Goal: Communication & Community: Answer question/provide support

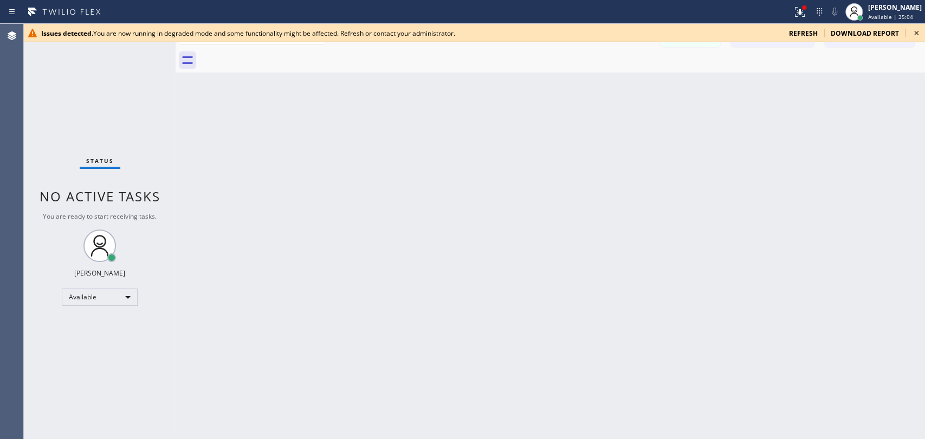
click at [910, 33] on icon at bounding box center [916, 33] width 13 height 13
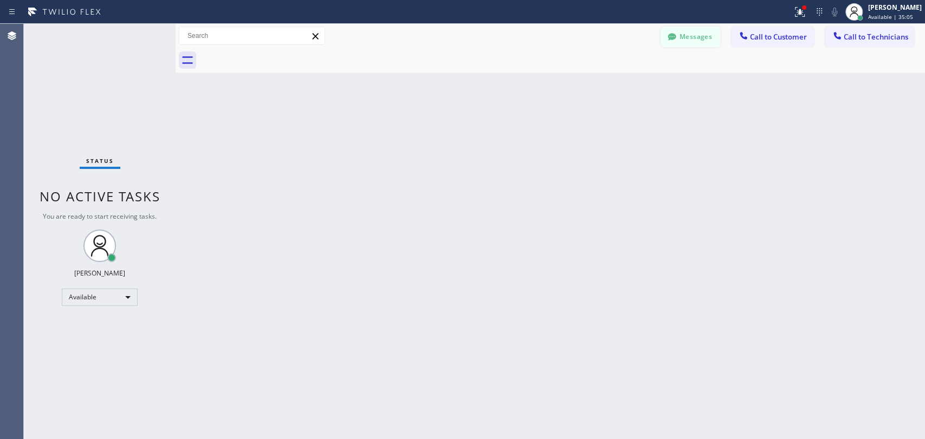
click at [689, 36] on button "Messages" at bounding box center [690, 37] width 60 height 21
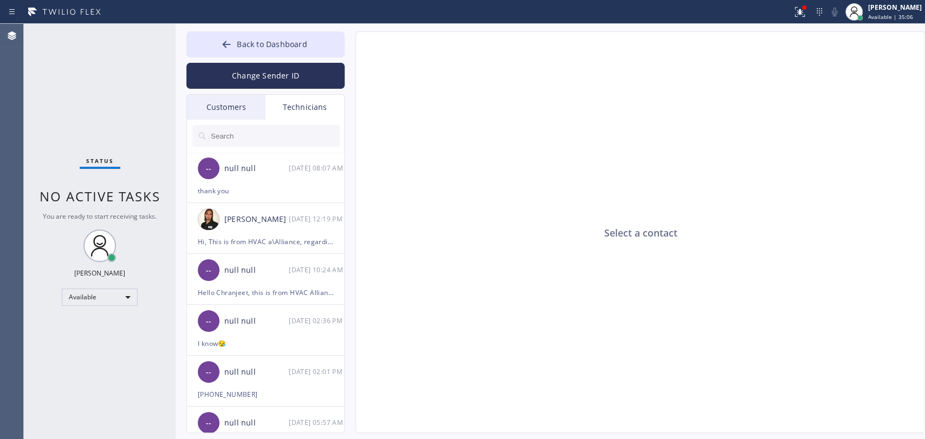
click at [221, 105] on div "Customers" at bounding box center [226, 107] width 79 height 25
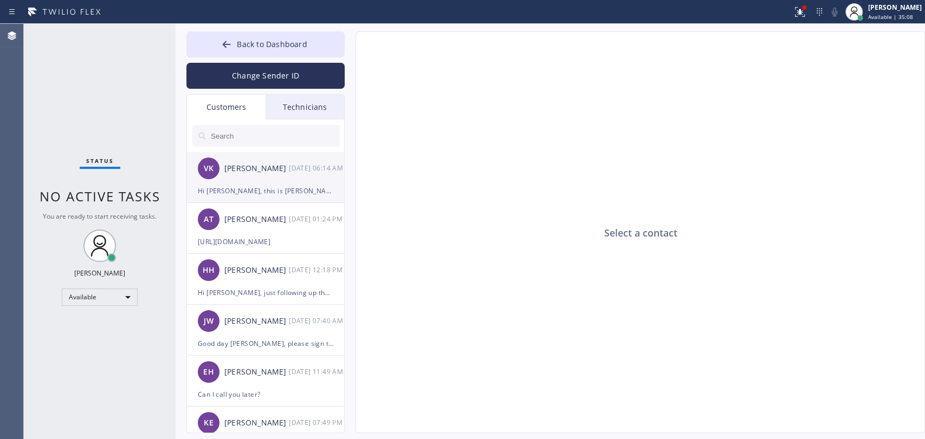
click at [264, 178] on div "VK [PERSON_NAME] [DATE] 06:14 AM" at bounding box center [266, 168] width 158 height 33
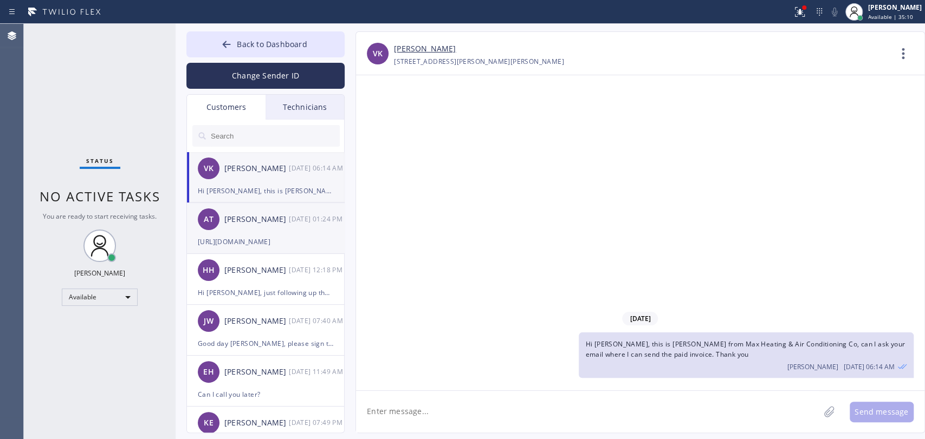
click at [239, 218] on div "[PERSON_NAME]" at bounding box center [256, 219] width 64 height 12
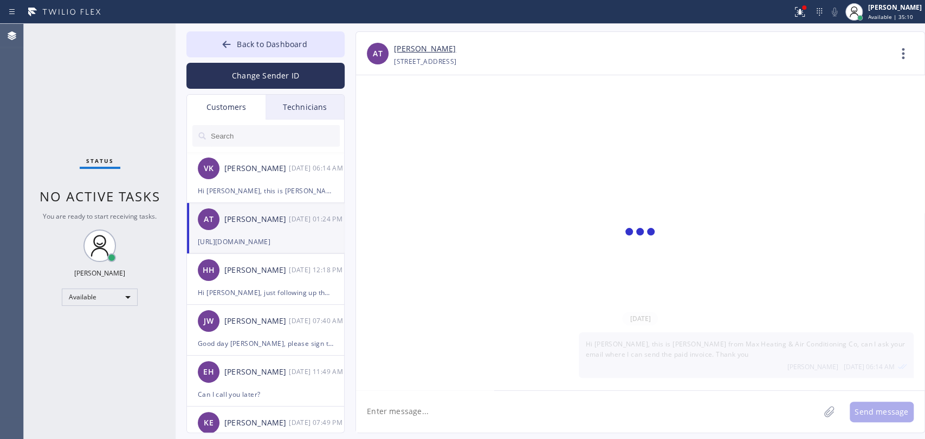
scroll to position [264, 0]
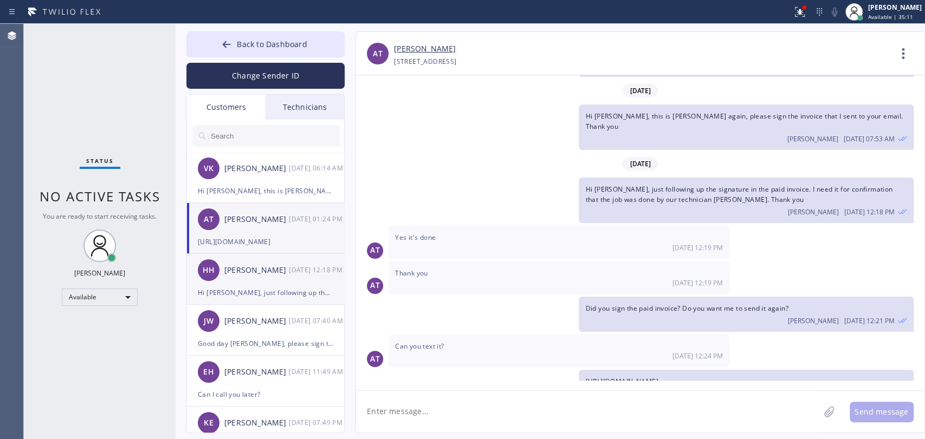
click at [264, 275] on div "[PERSON_NAME]" at bounding box center [256, 270] width 64 height 12
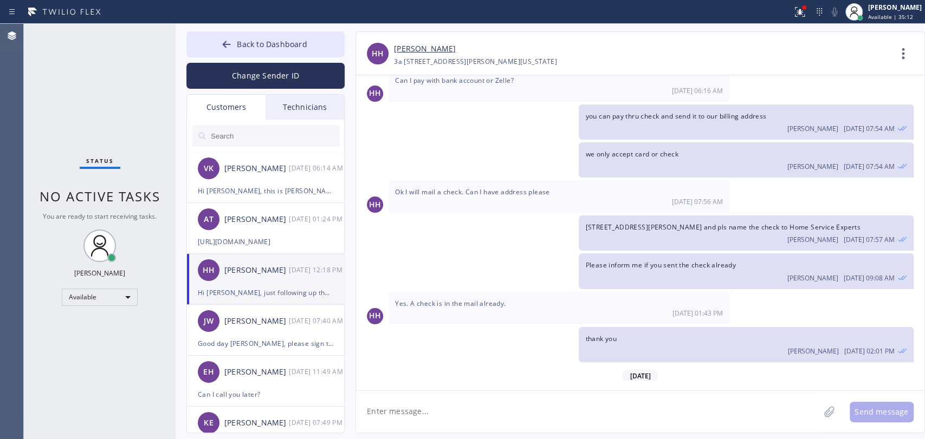
scroll to position [682, 0]
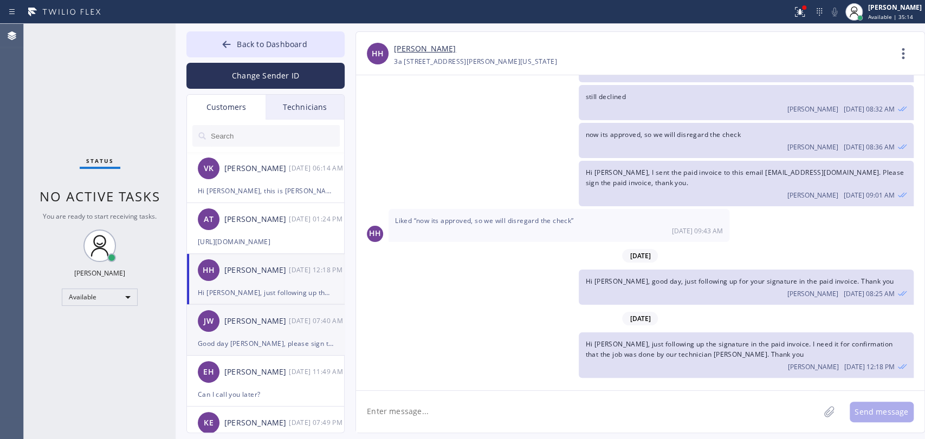
click at [251, 319] on div "[PERSON_NAME]" at bounding box center [256, 321] width 64 height 12
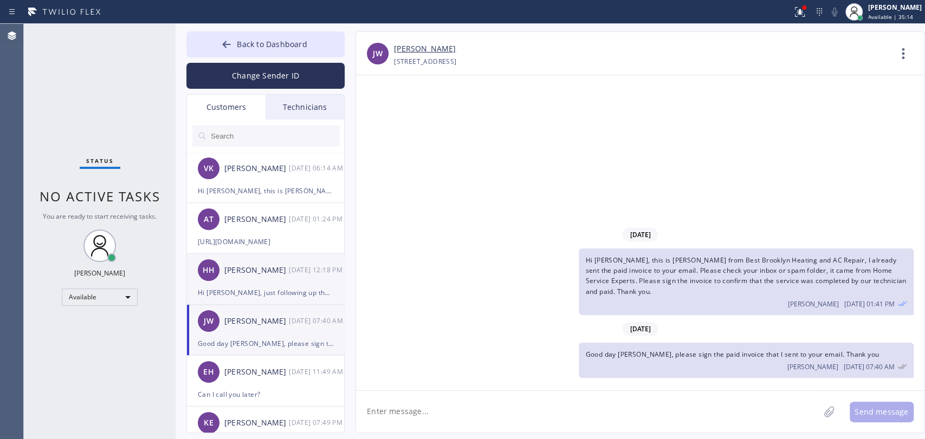
scroll to position [0, 0]
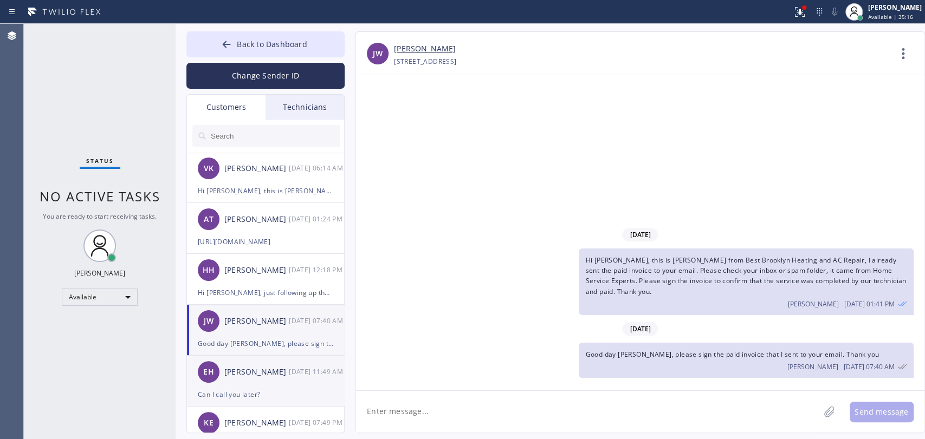
click at [249, 375] on div "[PERSON_NAME]" at bounding box center [256, 372] width 64 height 12
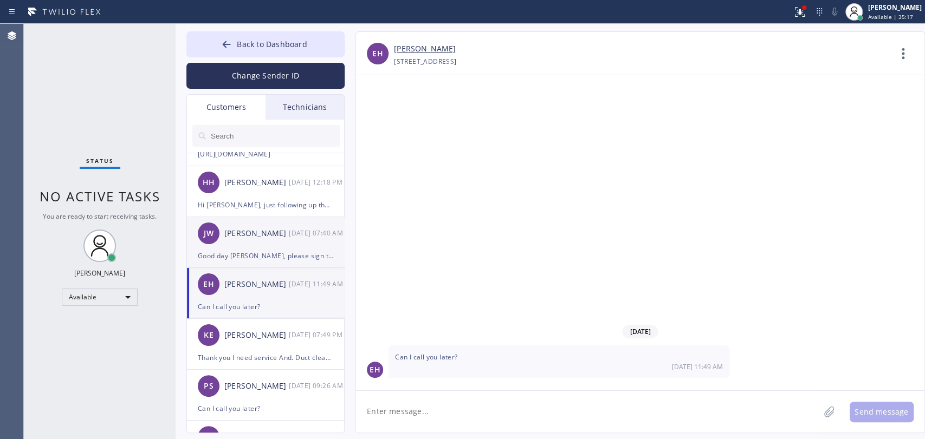
scroll to position [120, 0]
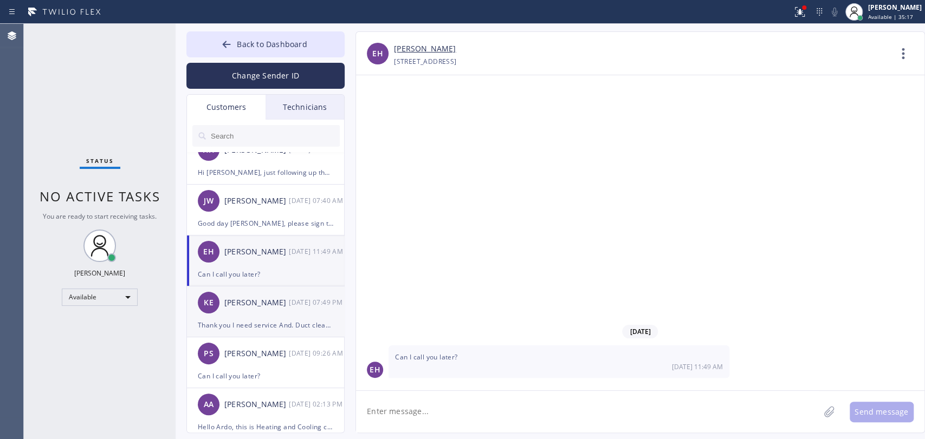
click at [255, 327] on div "Thank you I need service And. Duct cleaning. Thks Kstjy" at bounding box center [265, 325] width 135 height 12
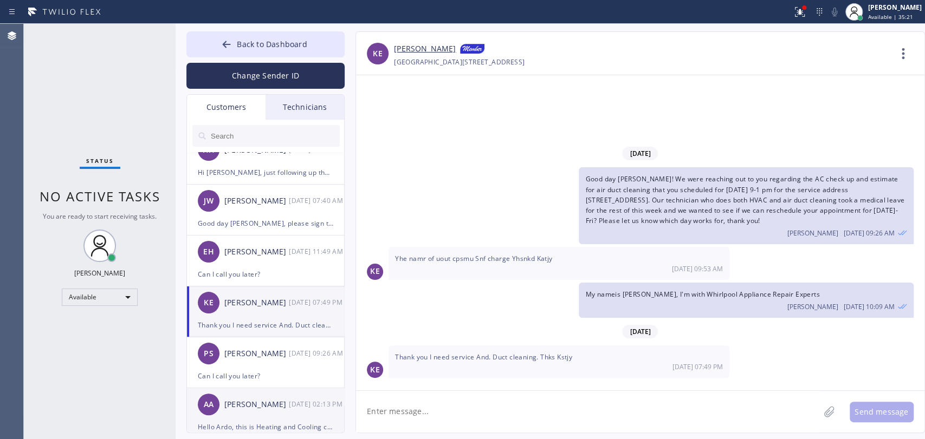
click at [249, 388] on div "AA [PERSON_NAME] [DATE] 02:13 PM" at bounding box center [266, 404] width 158 height 33
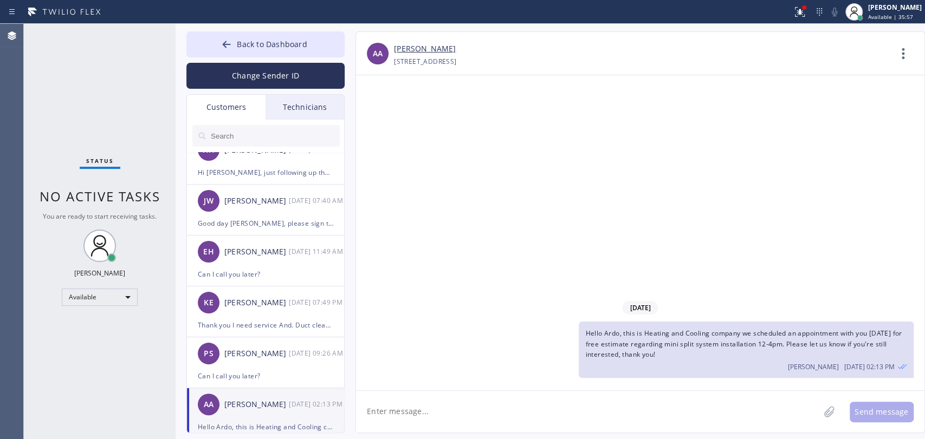
click at [233, 133] on input "text" at bounding box center [275, 136] width 130 height 22
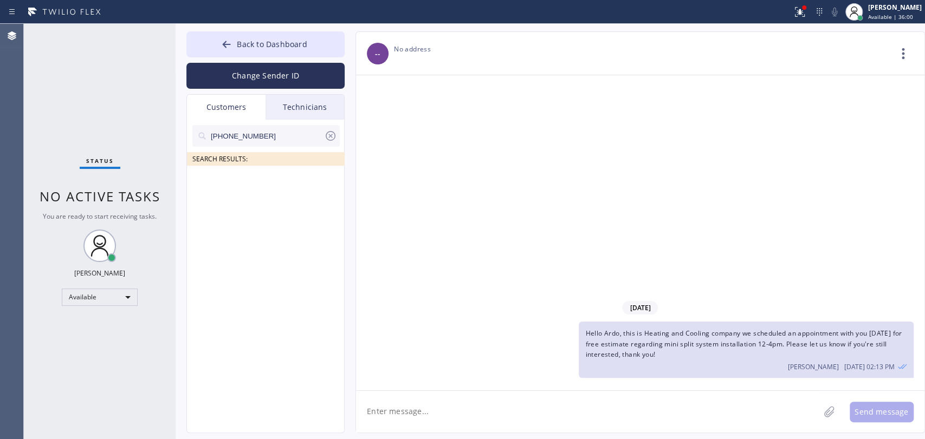
scroll to position [0, 0]
click at [212, 139] on input "[PHONE_NUMBER]" at bounding box center [267, 136] width 114 height 22
type input "[PHONE_NUMBER]"
click at [280, 198] on div "DC [PERSON_NAME] --:--" at bounding box center [266, 182] width 158 height 33
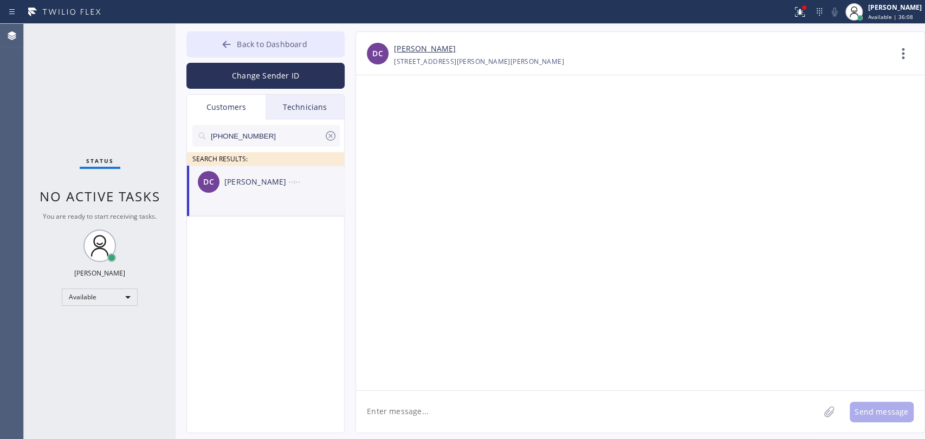
click at [238, 48] on span "Back to Dashboard" at bounding box center [272, 44] width 70 height 10
